Goal: Transaction & Acquisition: Download file/media

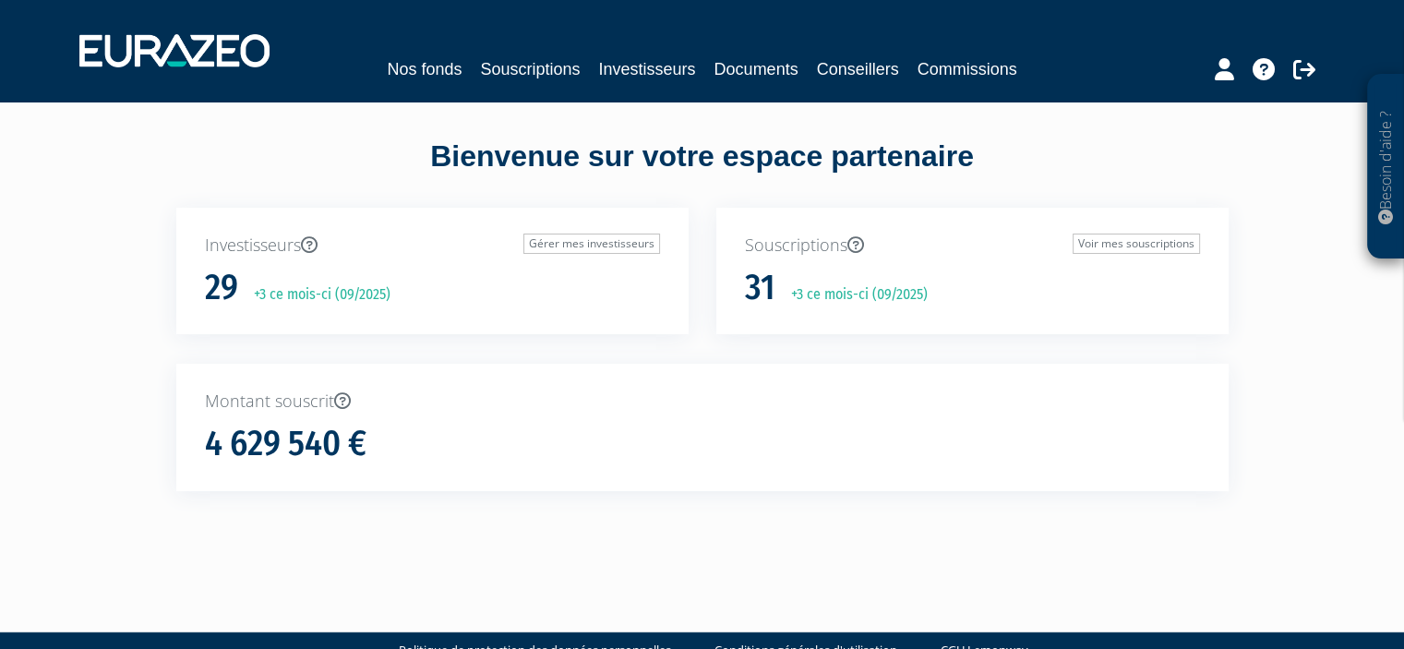
click at [694, 354] on div "Investisseurs Gérer mes investisseurs 29 +3 ce mois-ci (09/2025)" at bounding box center [432, 286] width 540 height 157
click at [284, 452] on h1 "4 629 540 €" at bounding box center [286, 444] width 162 height 39
click at [412, 66] on link "Nos fonds" at bounding box center [424, 69] width 75 height 26
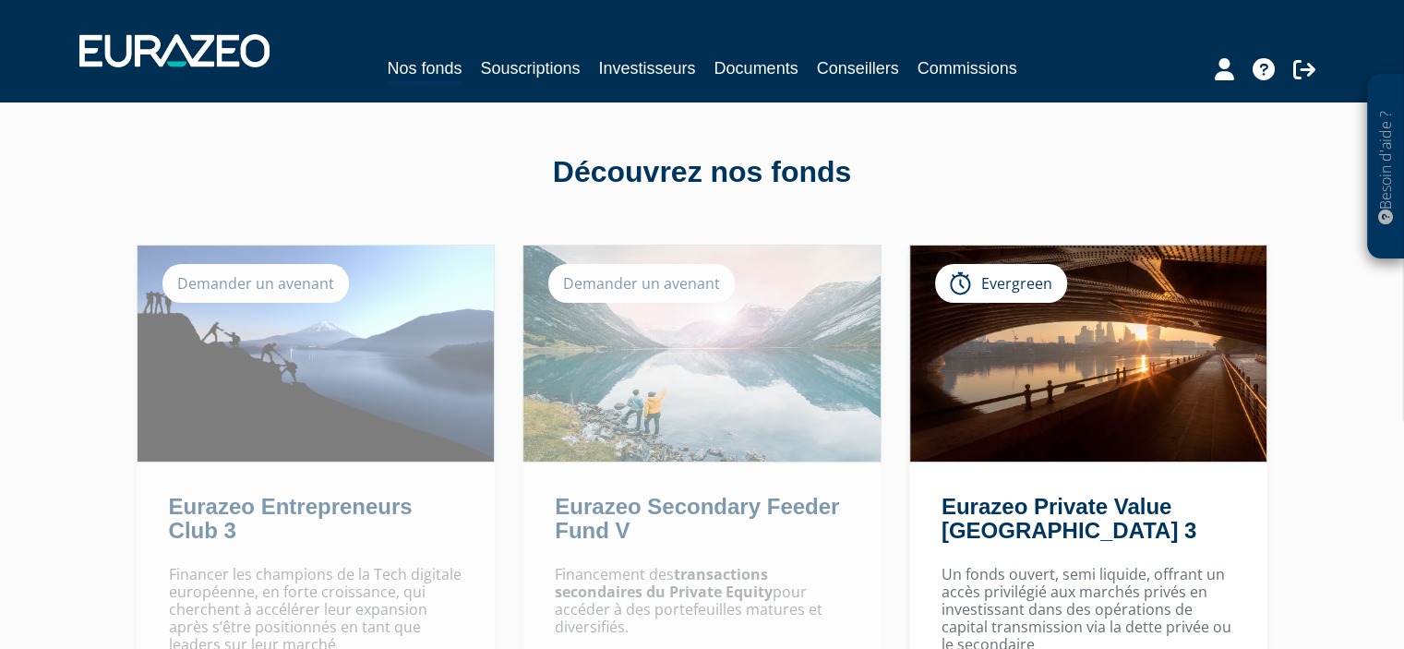
click at [696, 170] on div "Découvrez nos fonds" at bounding box center [702, 172] width 1052 height 42
click at [761, 69] on link "Documents" at bounding box center [757, 68] width 84 height 26
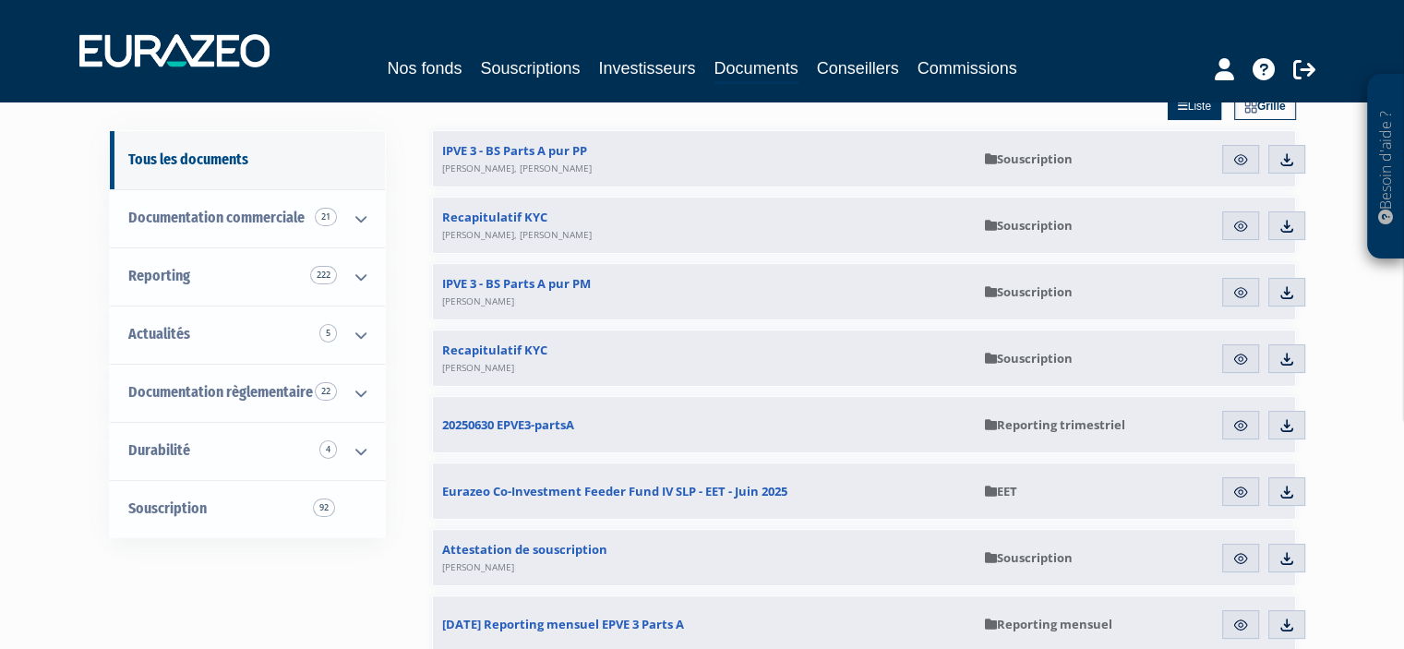
scroll to position [185, 0]
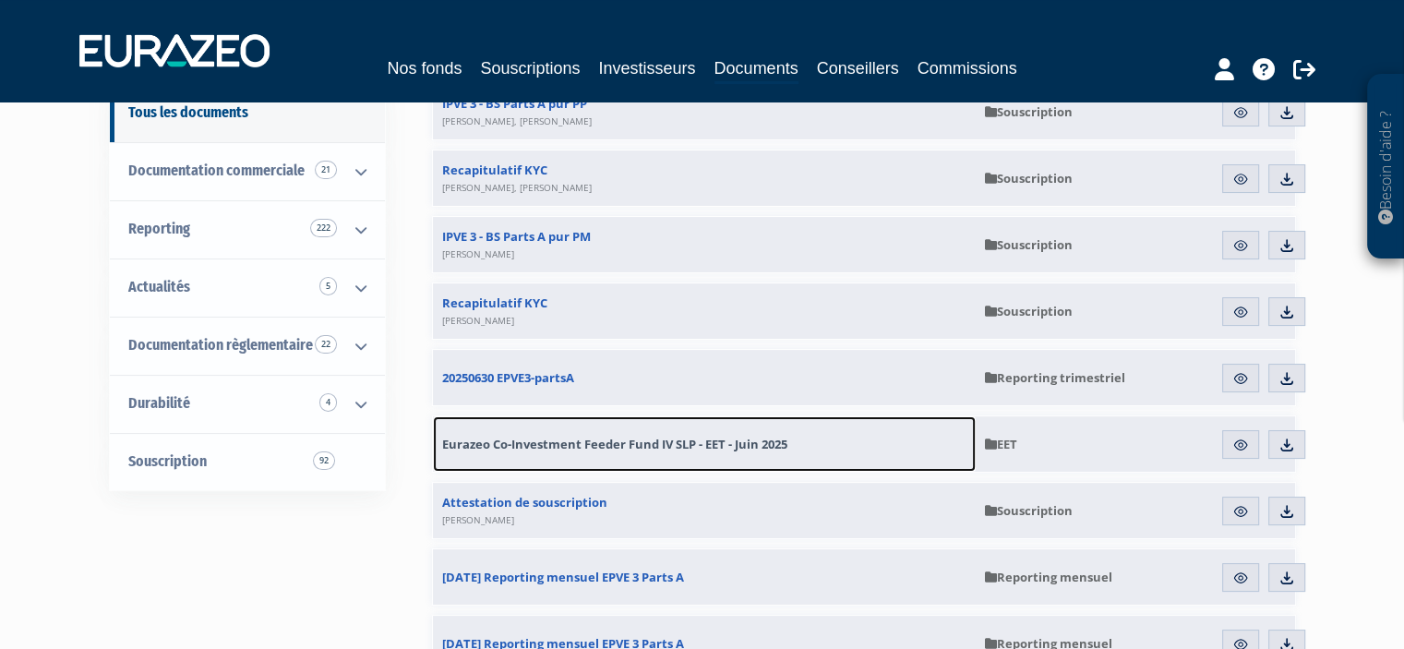
click at [469, 442] on span "Eurazeo Co-Investment Feeder Fund IV SLP - EET - Juin 2025" at bounding box center [614, 444] width 345 height 17
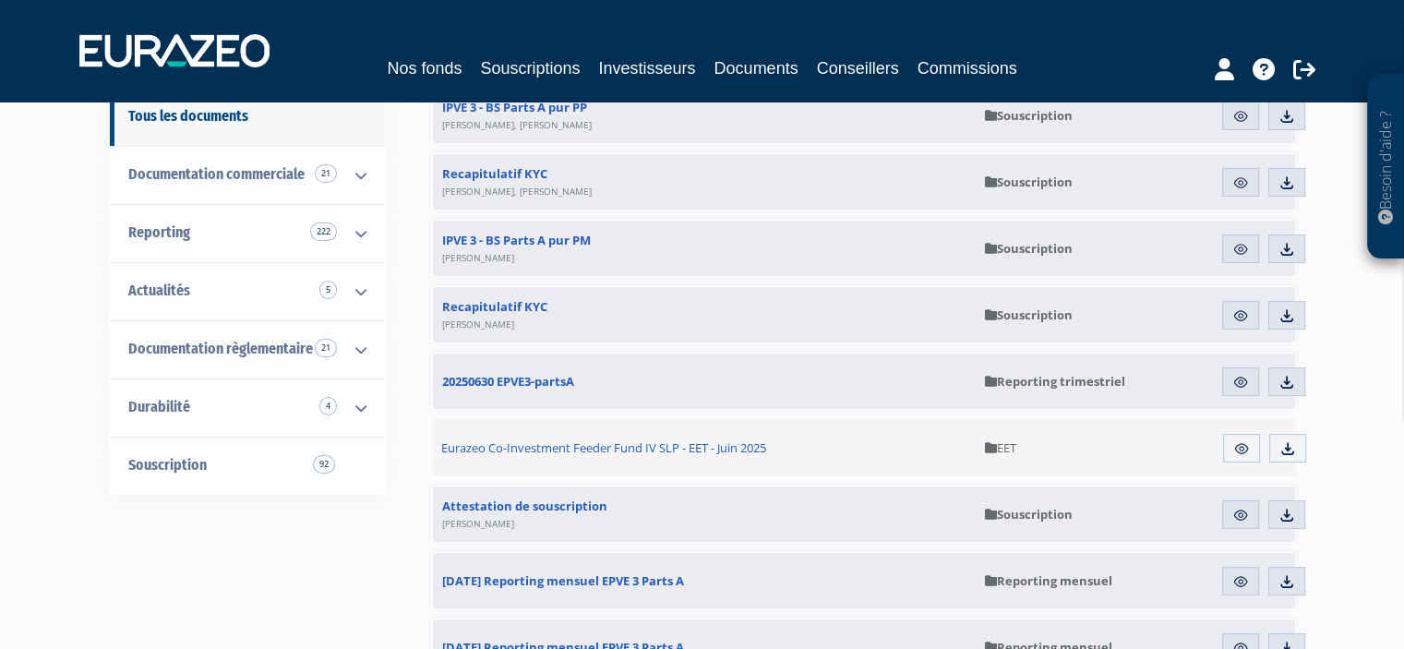
scroll to position [185, 0]
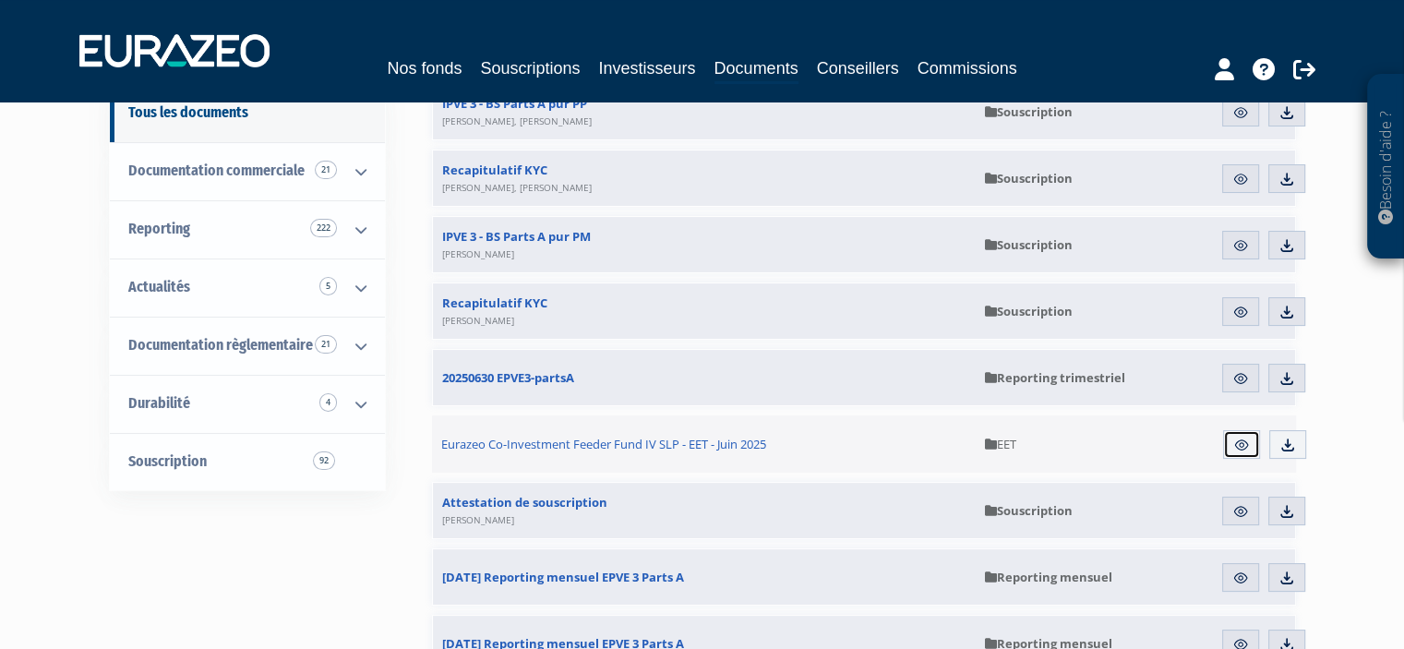
click at [1246, 440] on img at bounding box center [1241, 445] width 17 height 17
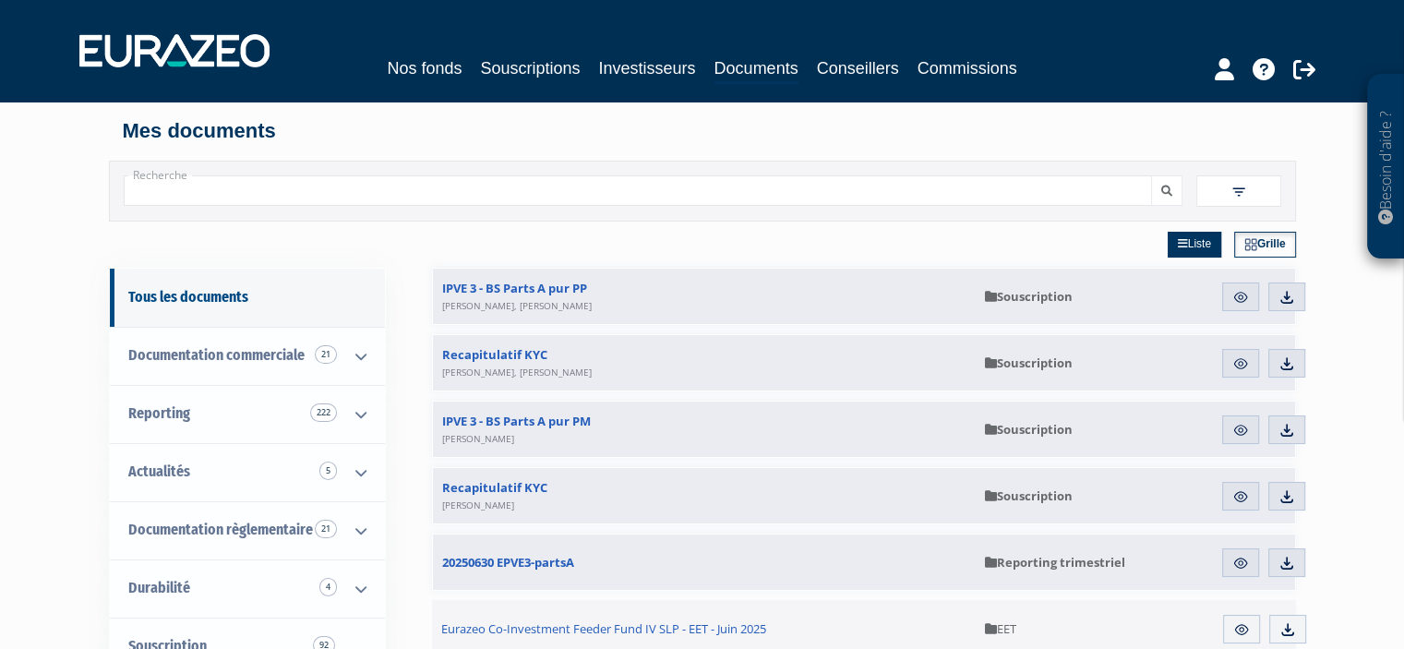
click at [1006, 629] on span "EET" at bounding box center [1000, 628] width 31 height 17
click at [985, 629] on icon at bounding box center [991, 629] width 12 height 12
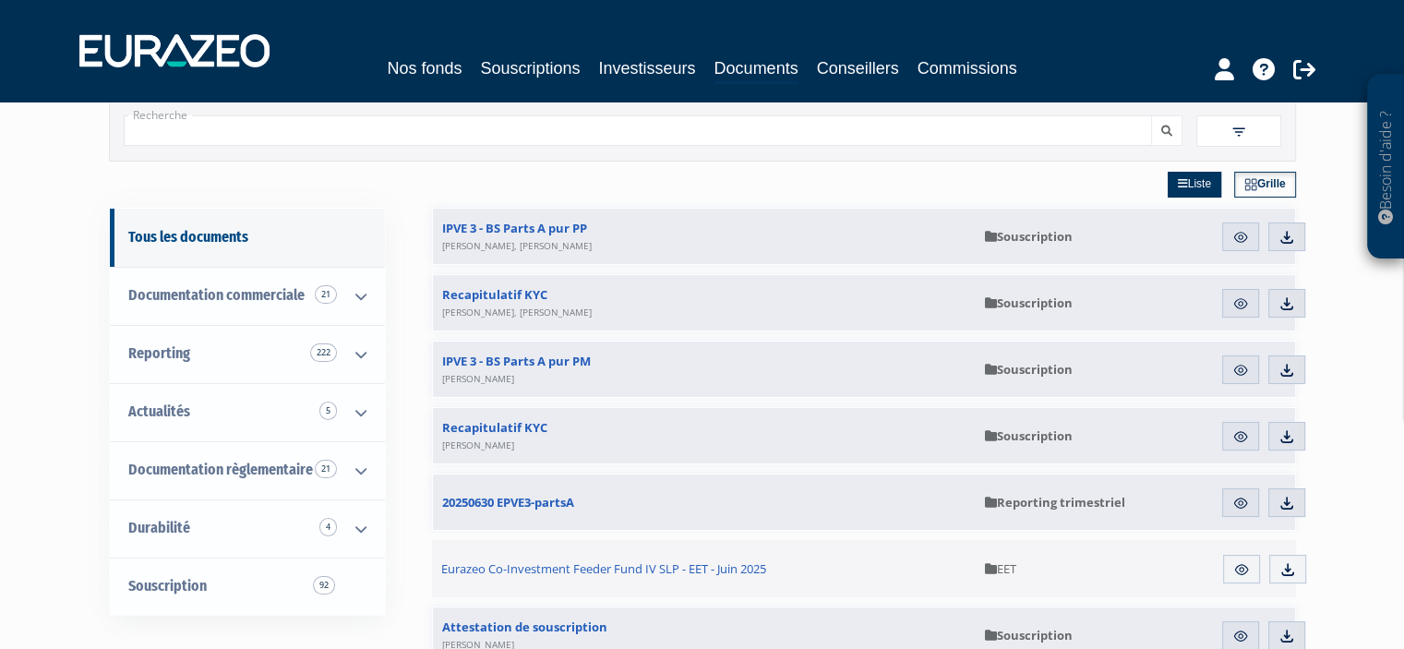
scroll to position [92, 0]
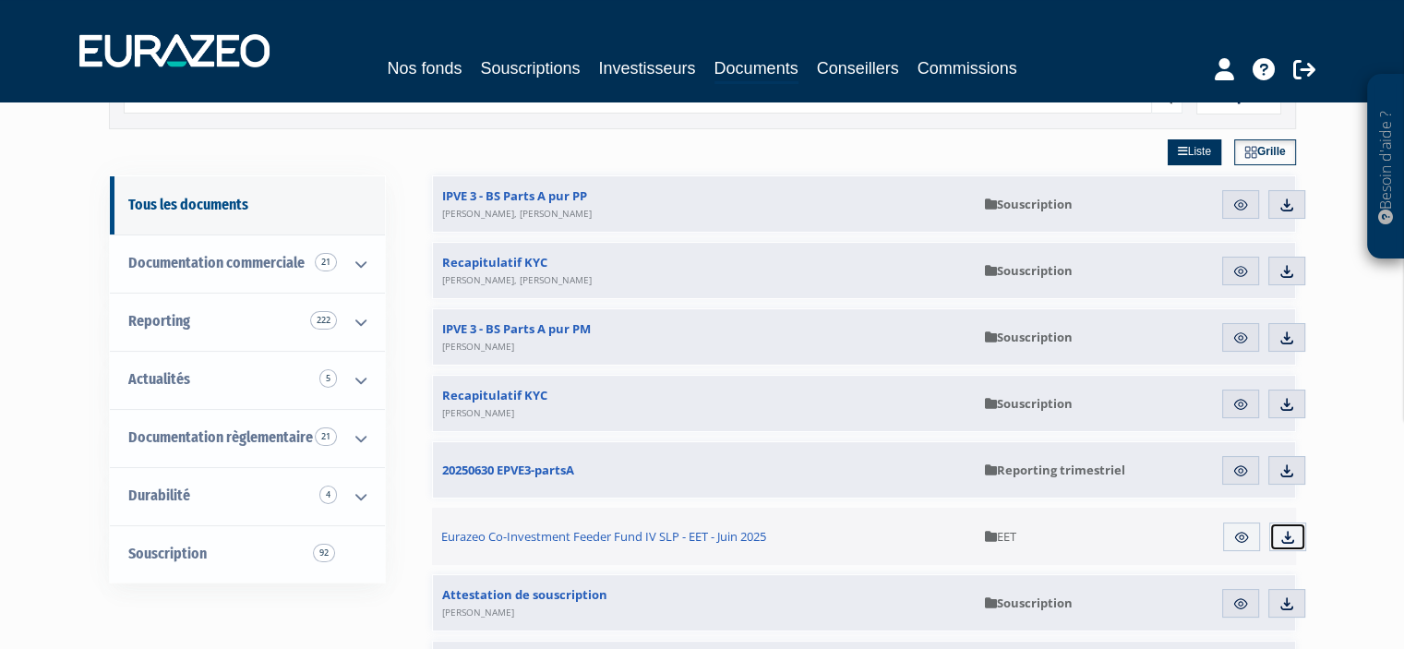
click at [1281, 536] on img at bounding box center [1288, 537] width 17 height 17
click at [404, 69] on link "Nos fonds" at bounding box center [424, 68] width 75 height 26
